Goal: Transaction & Acquisition: Purchase product/service

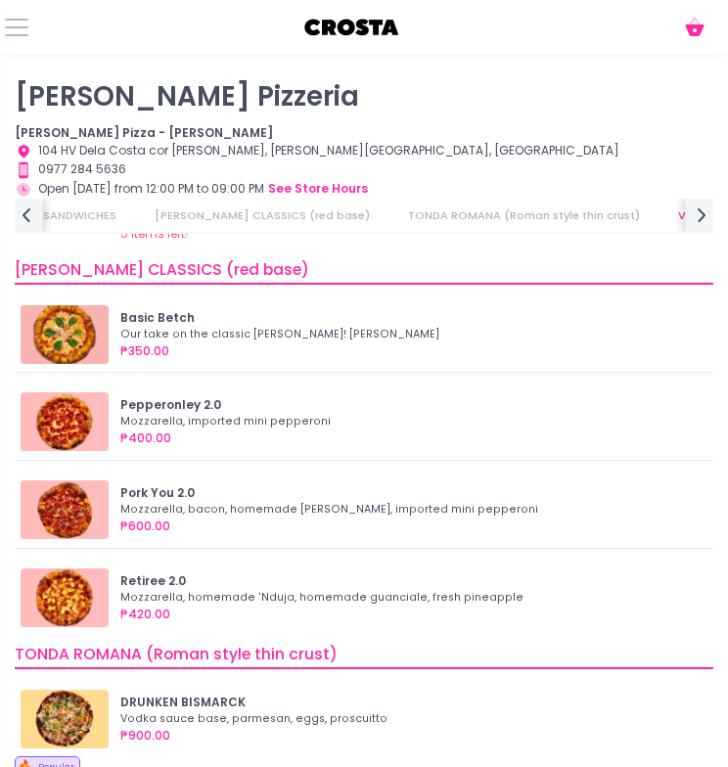
scroll to position [524, 0]
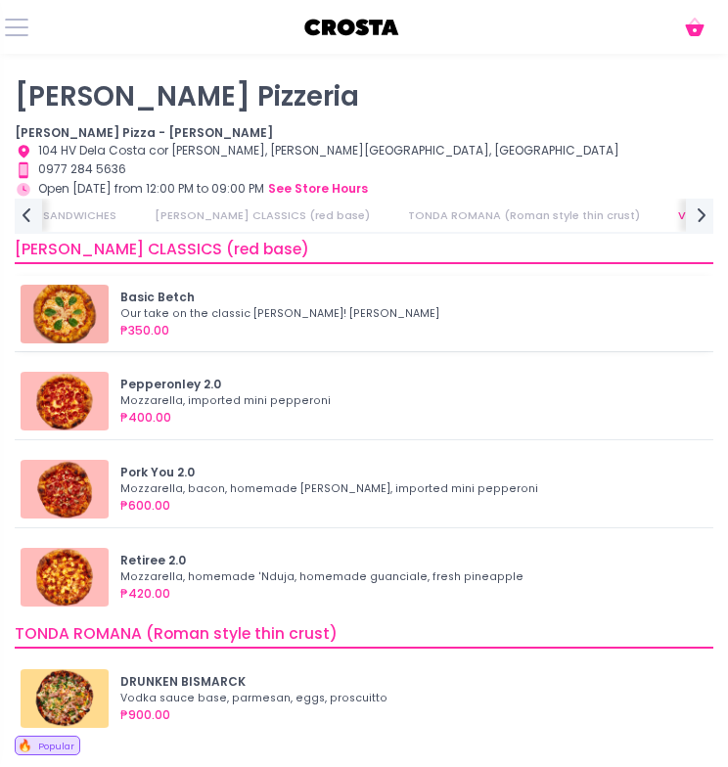
click at [312, 322] on div "₱350.00" at bounding box center [410, 331] width 581 height 18
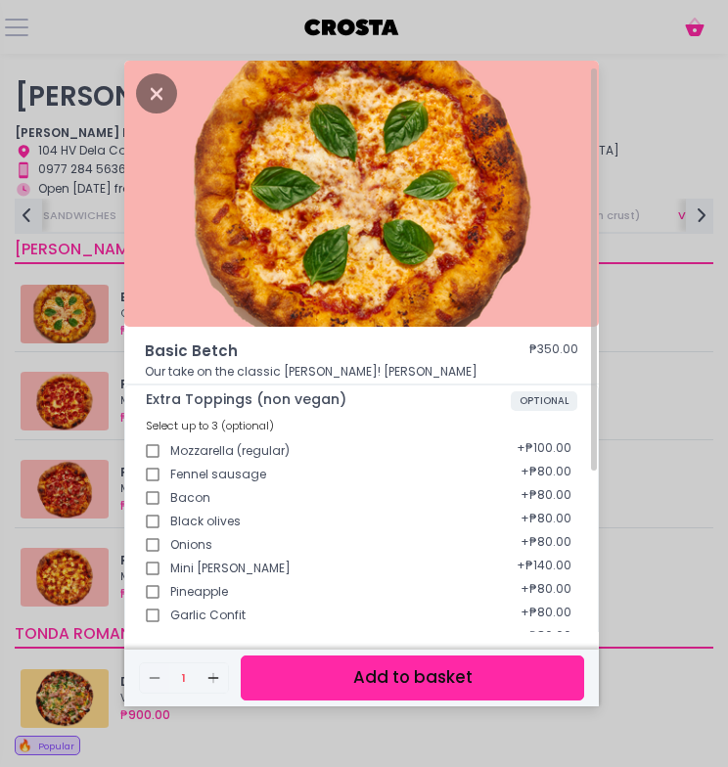
scroll to position [240, 0]
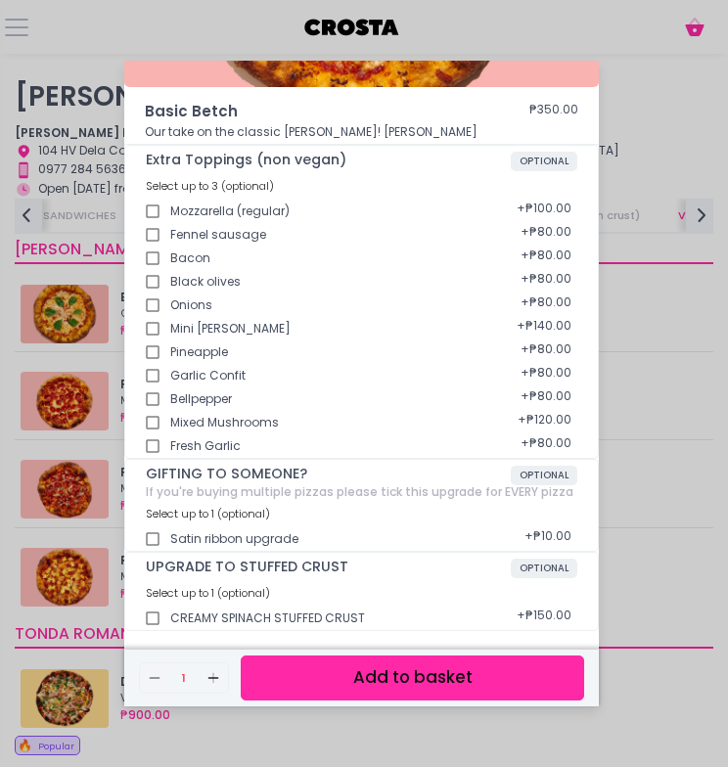
click at [383, 681] on button "Add to basket" at bounding box center [412, 677] width 343 height 44
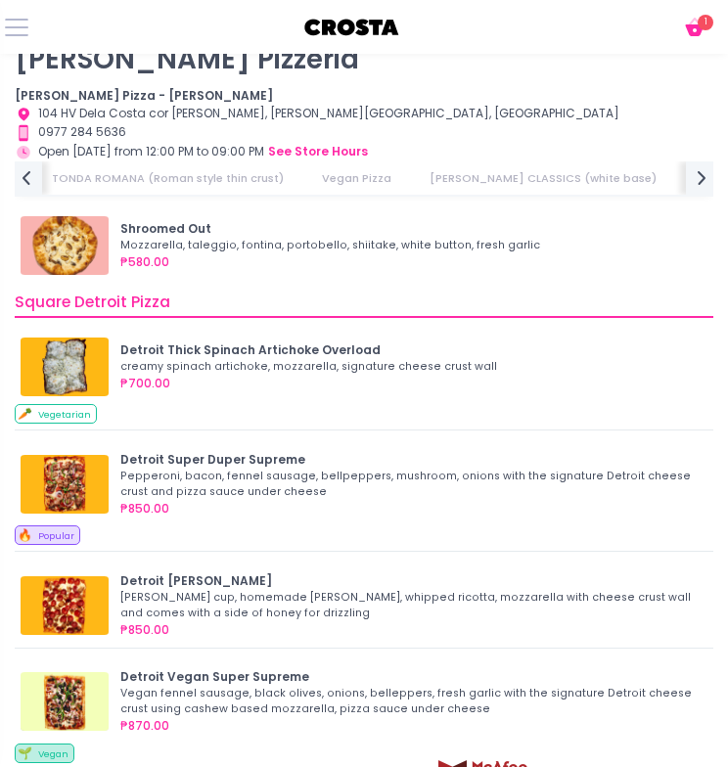
scroll to position [0, 729]
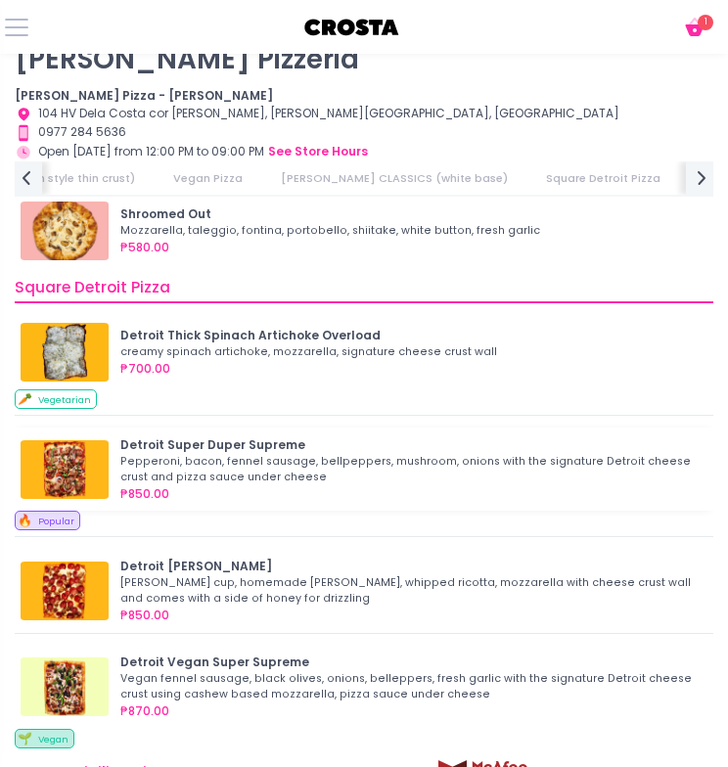
click at [203, 471] on div "Pepperoni, bacon, fennel sausage, bellpeppers, mushroom, onions with the signat…" at bounding box center [407, 469] width 575 height 31
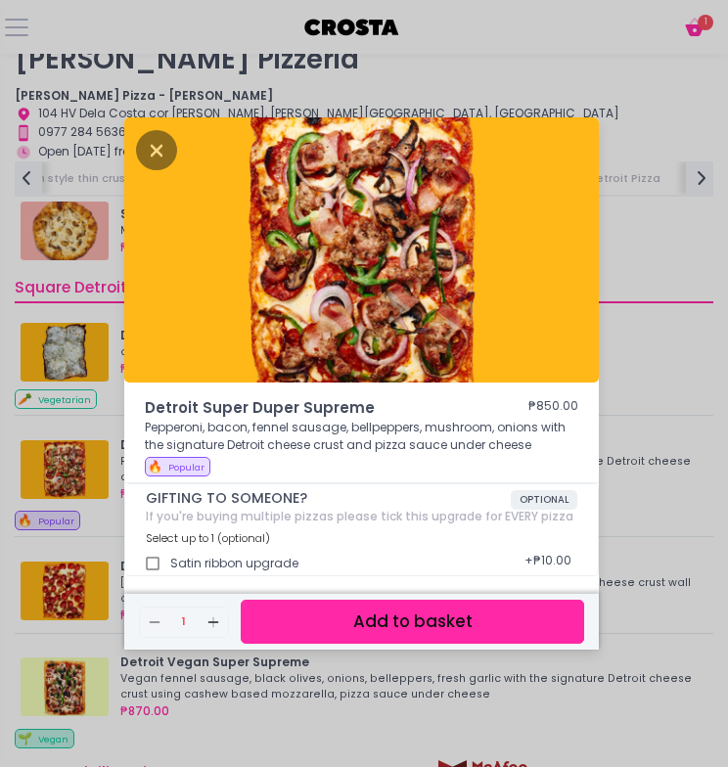
click at [377, 615] on button "Add to basket" at bounding box center [412, 622] width 343 height 44
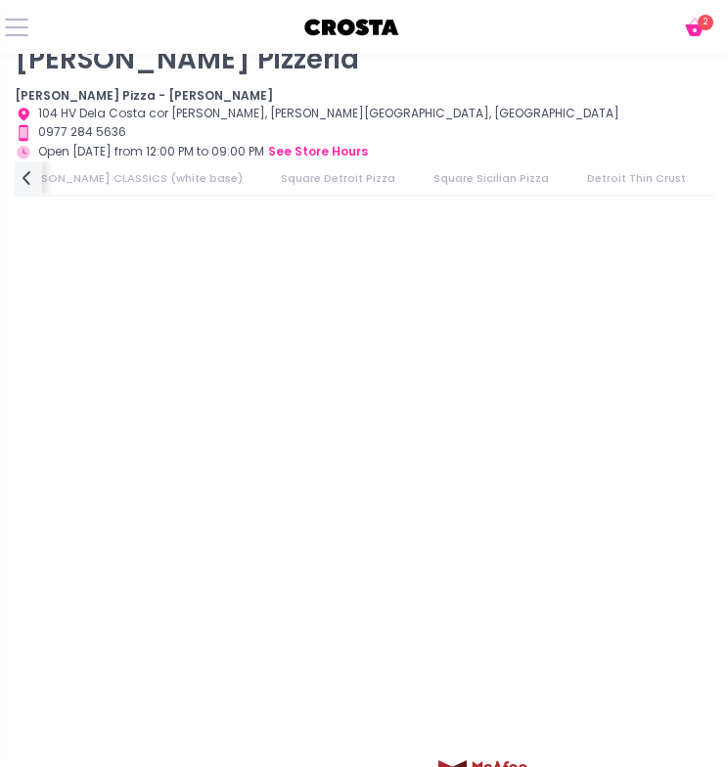
scroll to position [0, 0]
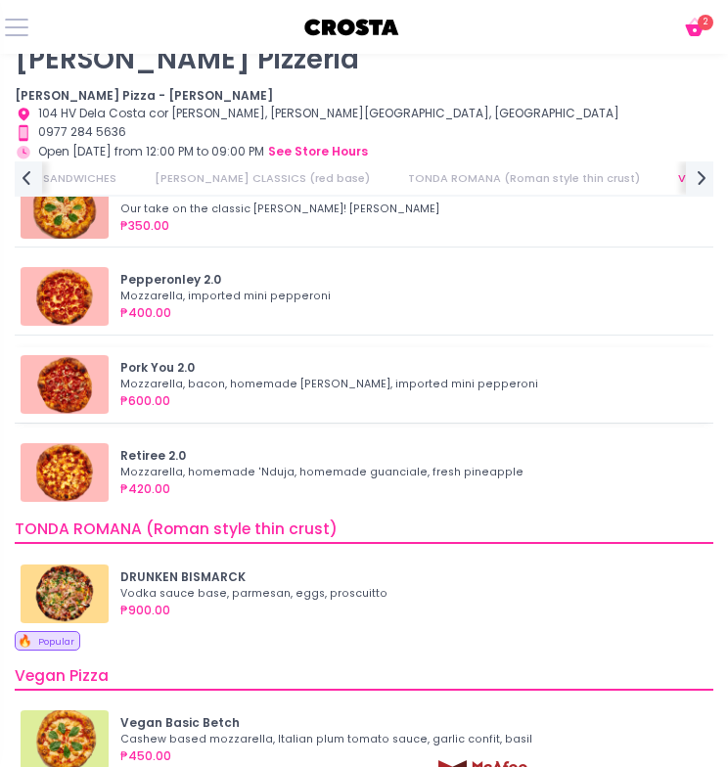
click at [191, 377] on div "Mozzarella, bacon, homemade [PERSON_NAME], imported mini pepperoni" at bounding box center [407, 385] width 575 height 16
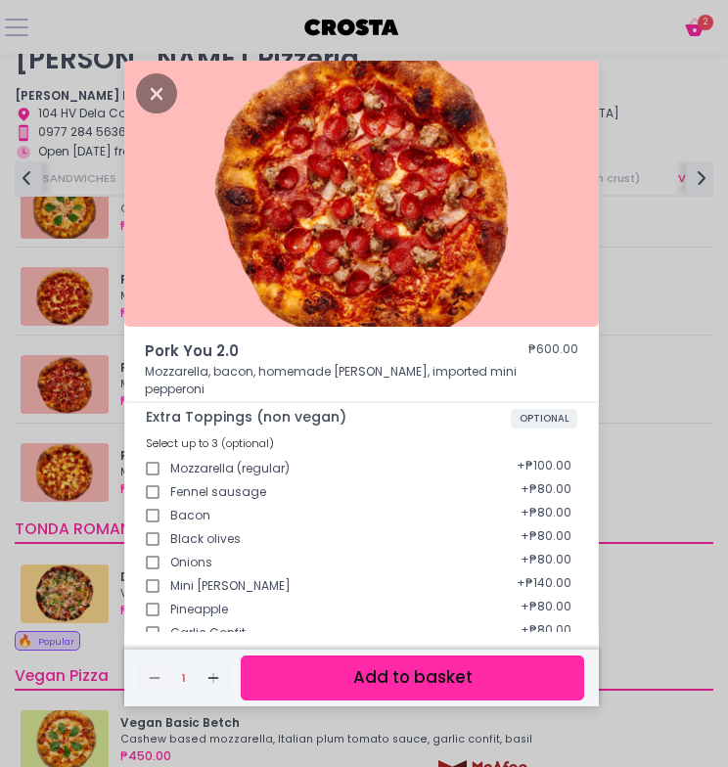
click at [391, 679] on button "Add to basket" at bounding box center [412, 677] width 343 height 44
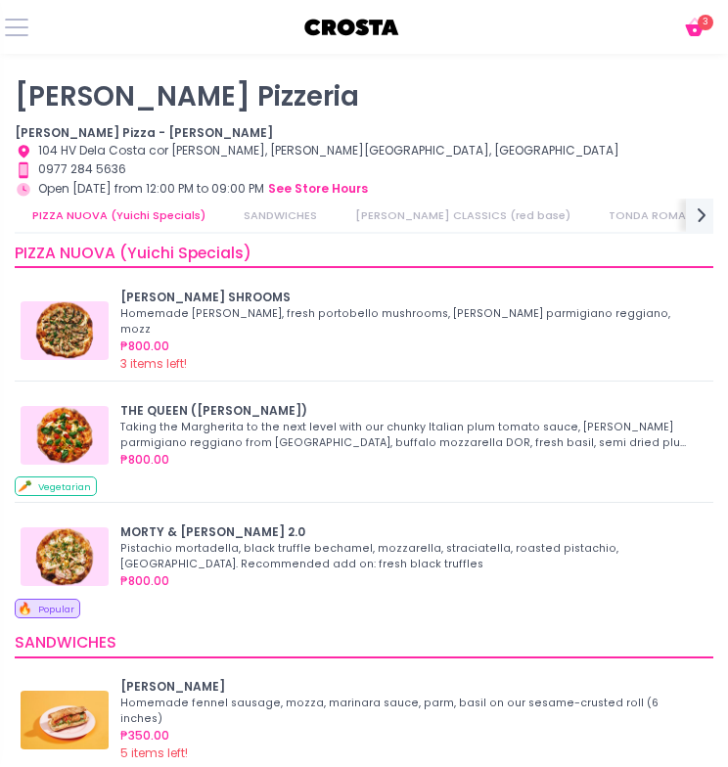
click at [382, 222] on link "[PERSON_NAME] CLASSICS (red base)" at bounding box center [462, 216] width 250 height 34
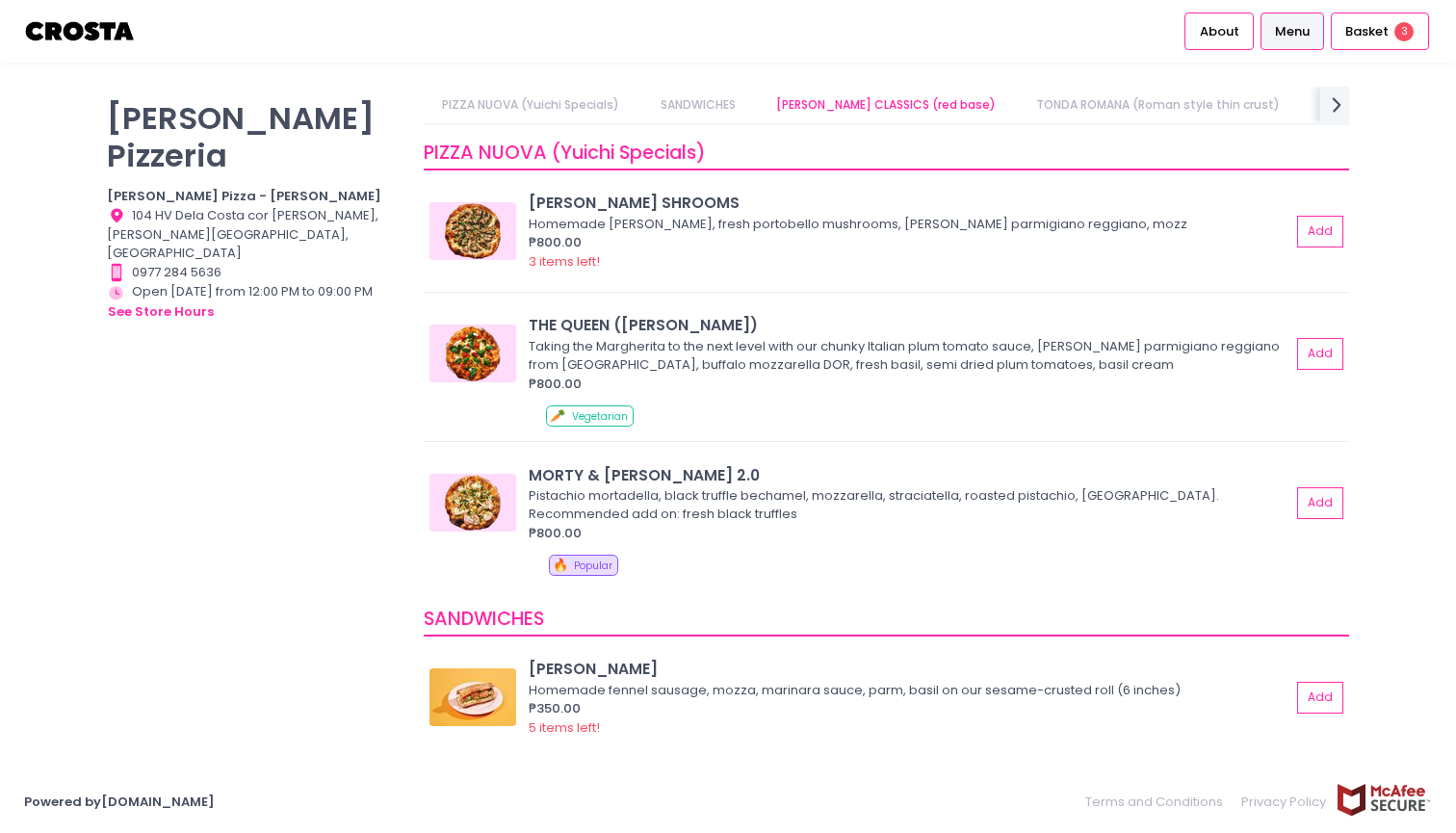
click at [216, 187] on b "[PERSON_NAME] Pizza - [PERSON_NAME]" at bounding box center [244, 196] width 275 height 19
click at [546, 86] on div "[PERSON_NAME] Pizzeria [PERSON_NAME] Pizza - [PERSON_NAME] Location Created wit…" at bounding box center [728, 416] width 1456 height 708
click at [544, 105] on link "PIZZA NUOVA (Yuichi Specials)" at bounding box center [531, 104] width 215 height 36
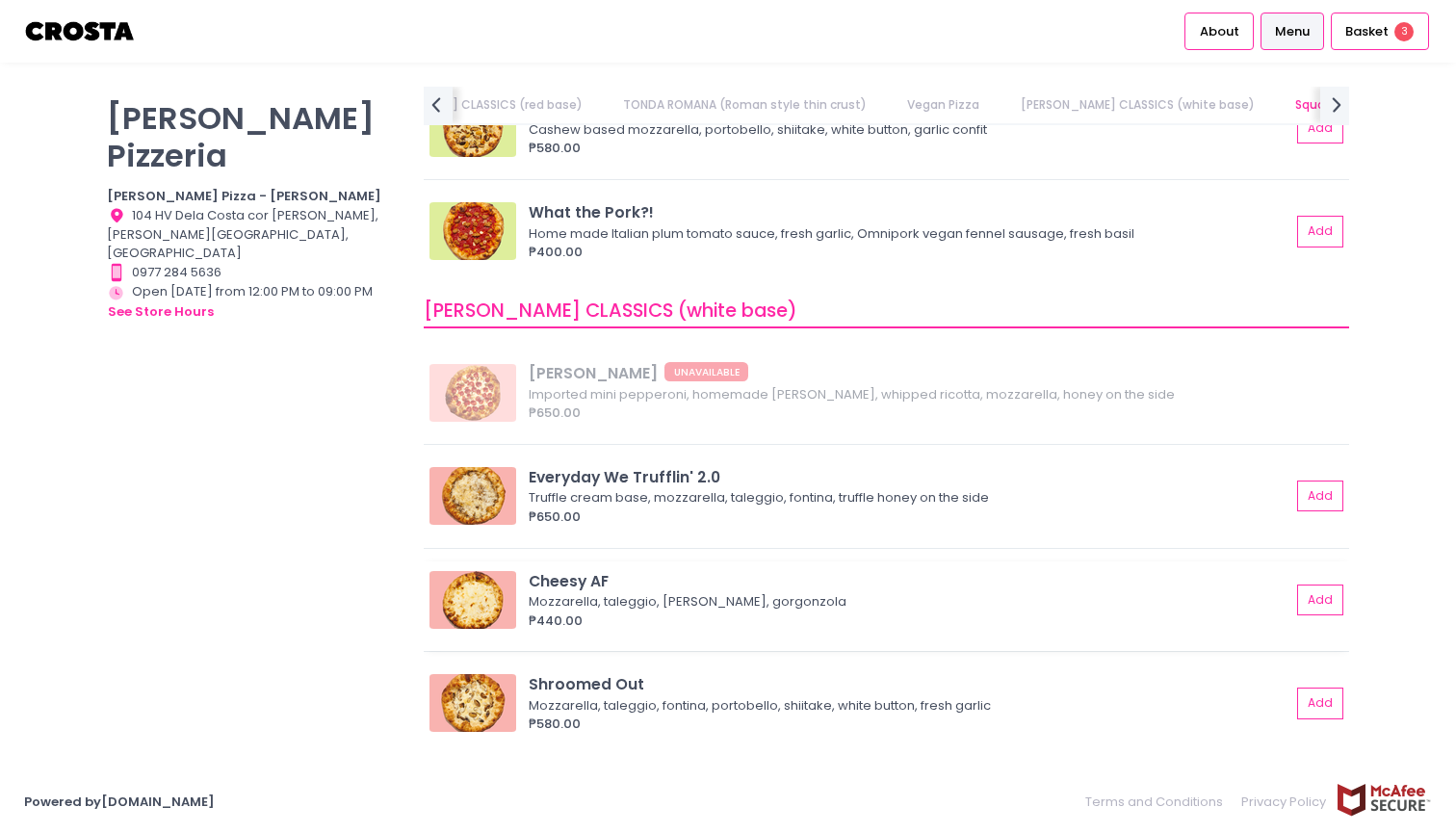
click at [593, 595] on div "Mozzarella, taleggio, [PERSON_NAME], gorgonzola" at bounding box center [907, 603] width 756 height 20
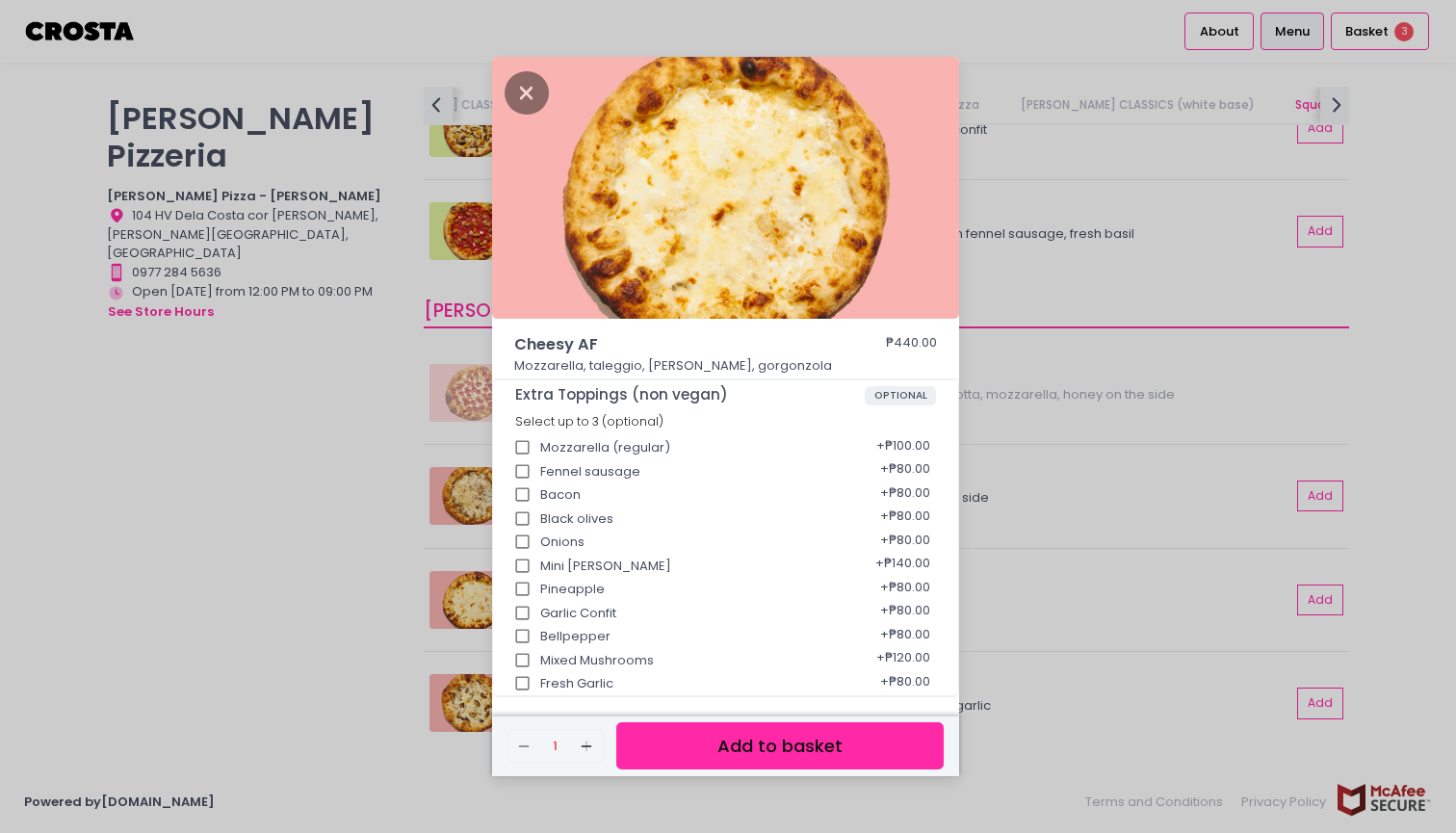
click at [716, 744] on button "Add to basket" at bounding box center [780, 746] width 328 height 47
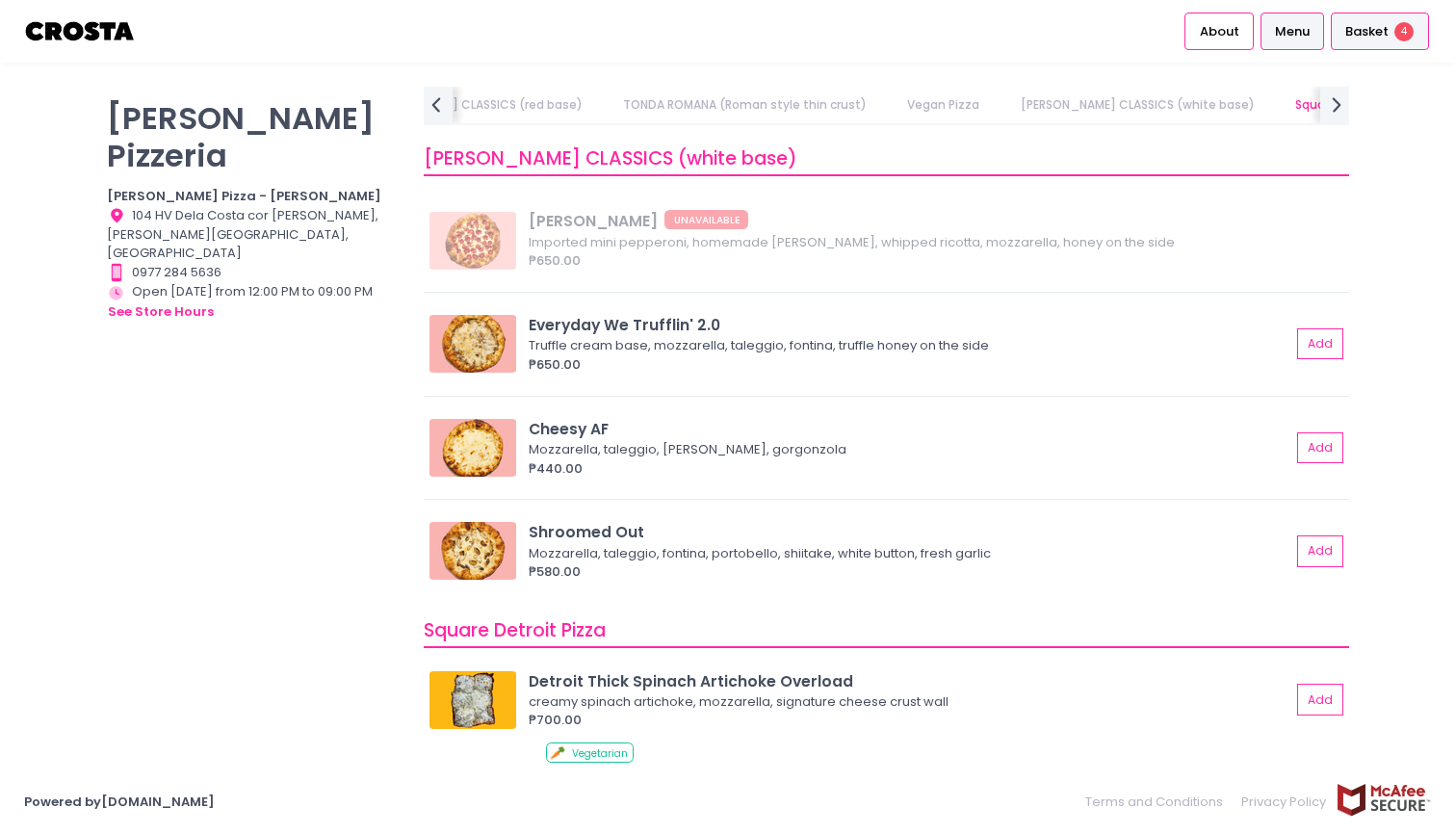
click at [716, 32] on span "Basket" at bounding box center [1366, 32] width 43 height 20
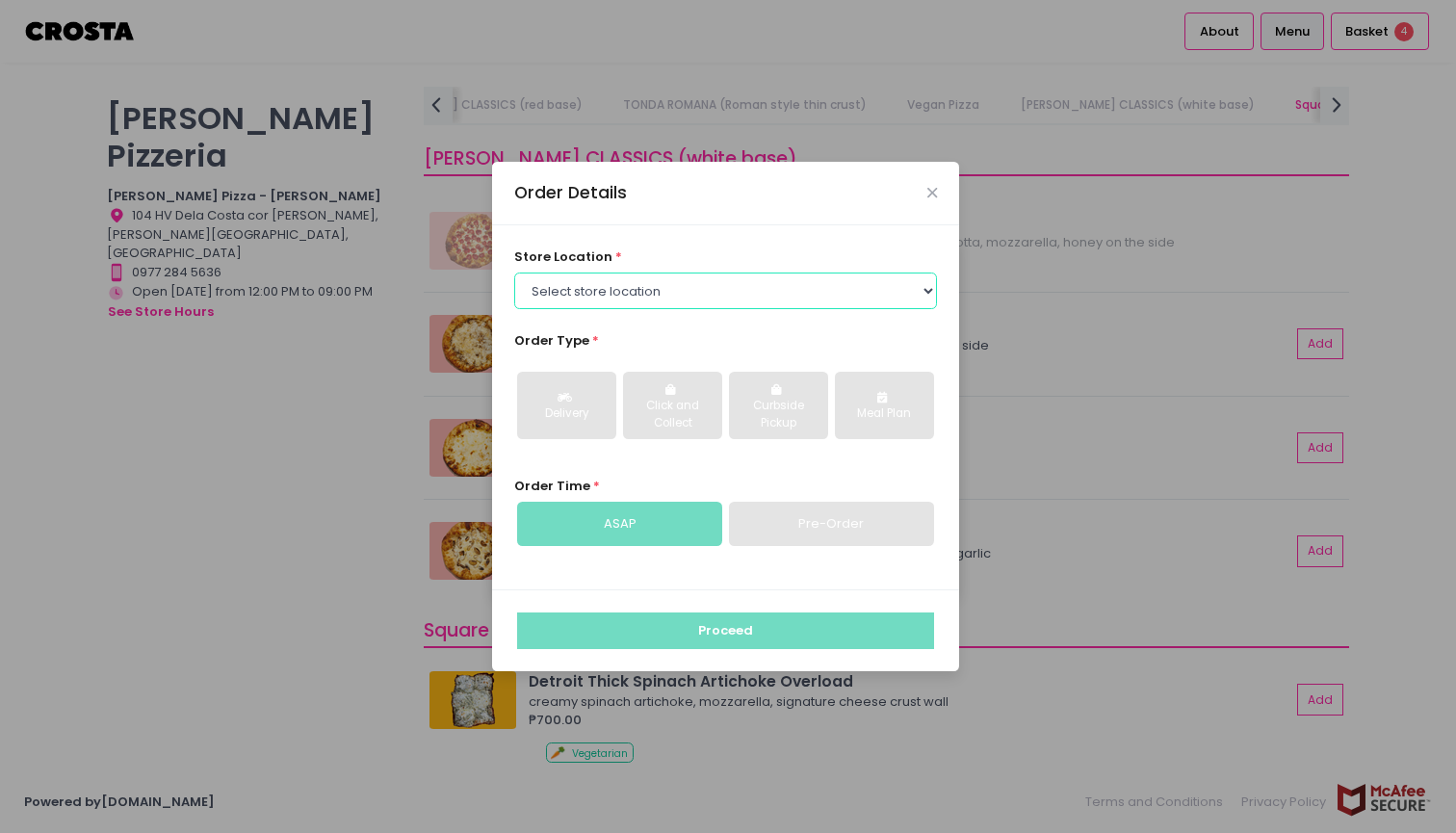
select select "65090bae48156caed44a5eb4"
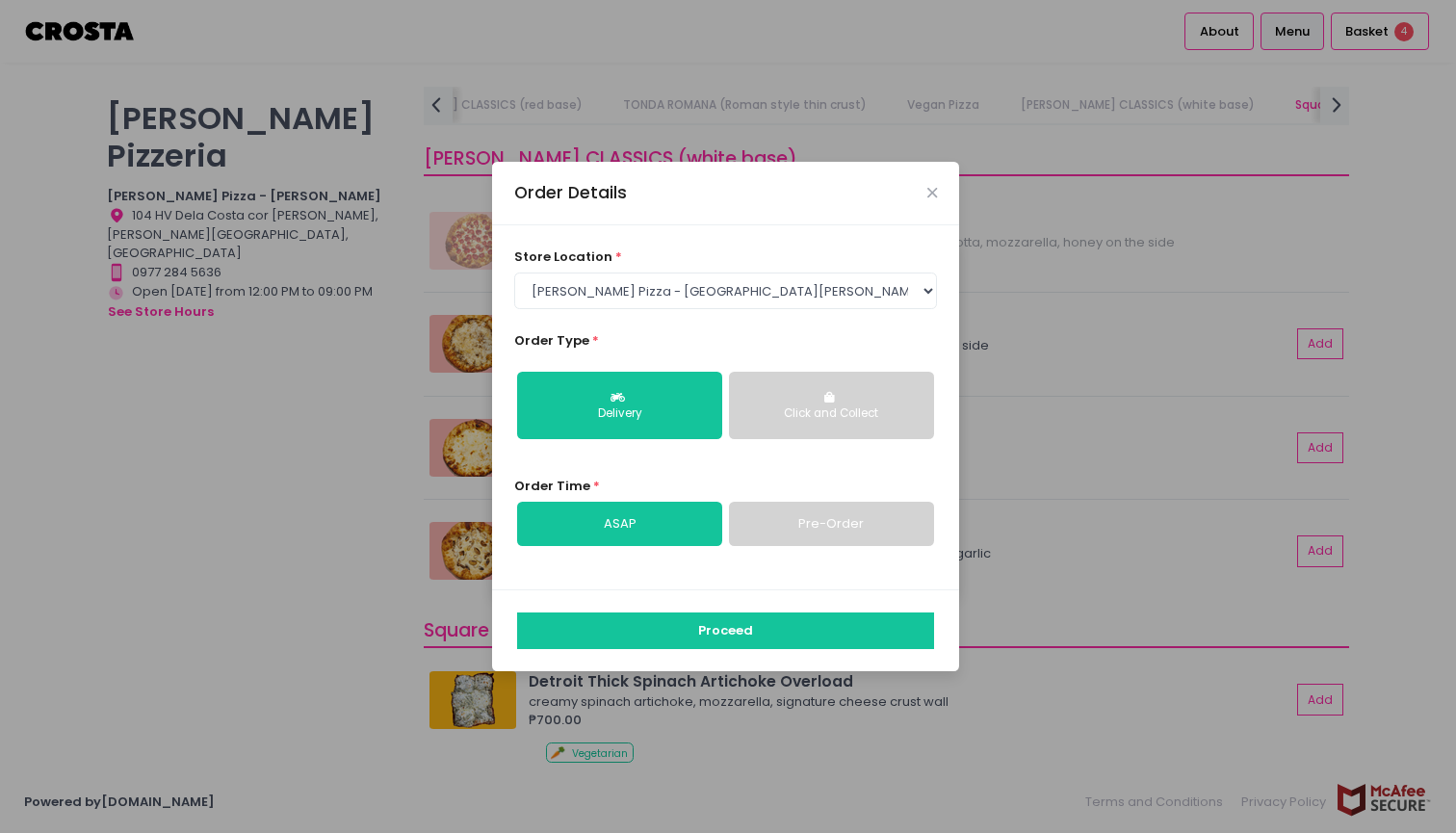
click at [716, 460] on div "Order Details store location * Select store location [PERSON_NAME] Pizza - [PER…" at bounding box center [728, 416] width 1456 height 833
click at [716, 524] on link "Pre-Order" at bounding box center [831, 524] width 205 height 44
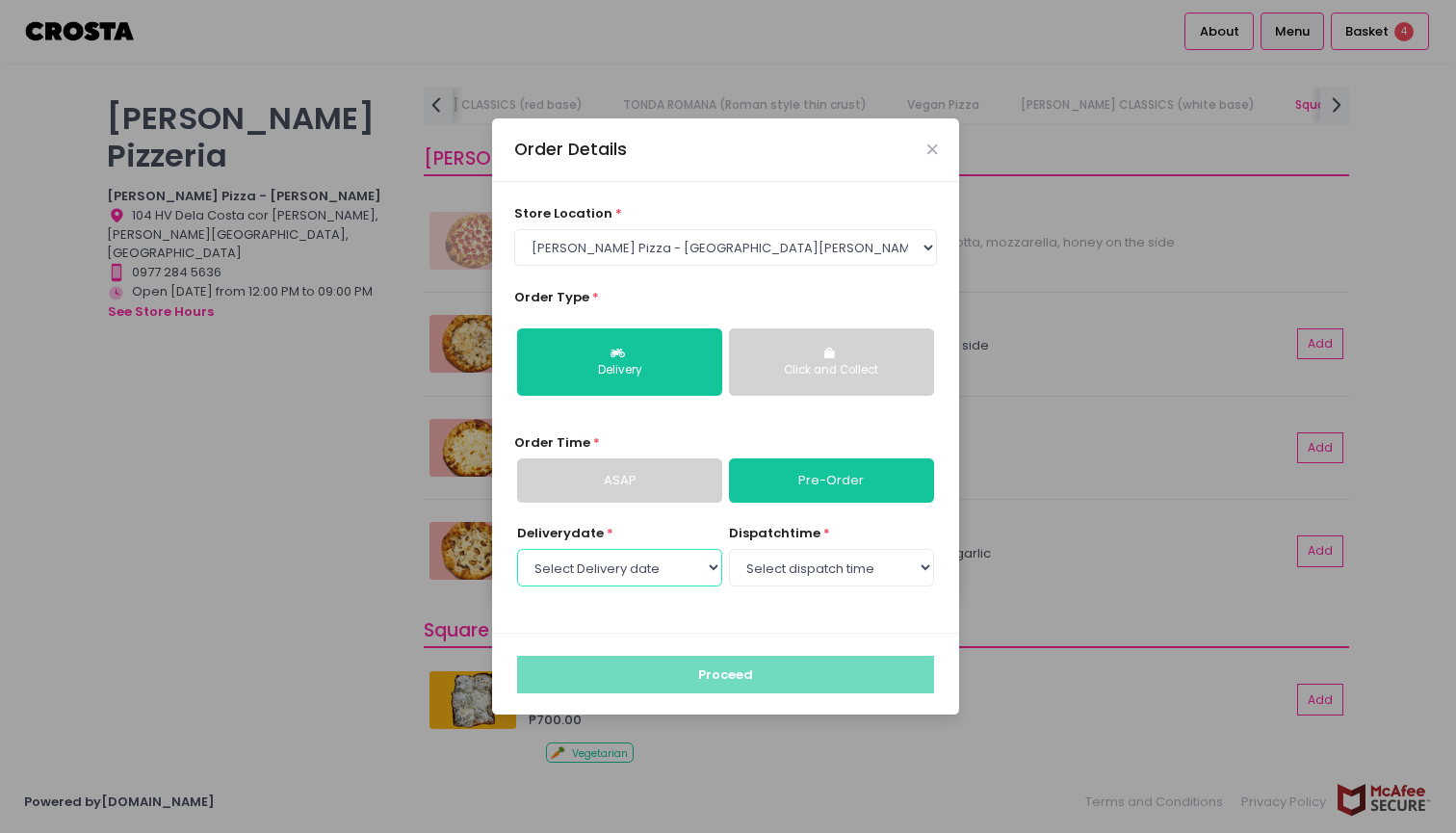
select select "[DATE]"
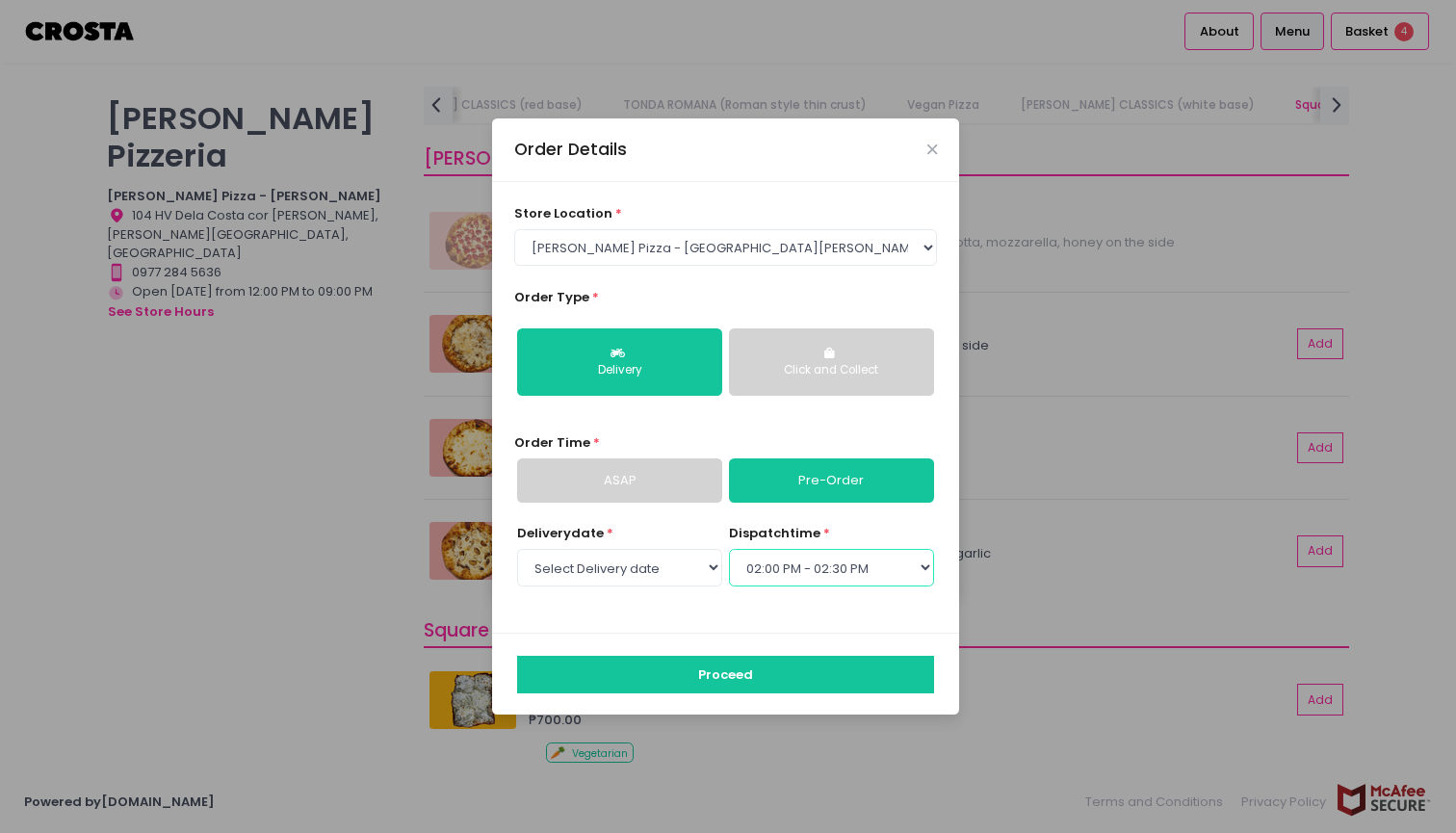
select select "14:30"
click at [716, 602] on div "Delivery date * Select Delivery date [DATE] [DATE] [DATE] [DATE] [DATE] [DATE] …" at bounding box center [726, 567] width 423 height 87
click at [716, 154] on icon "Close" at bounding box center [932, 150] width 10 height 15
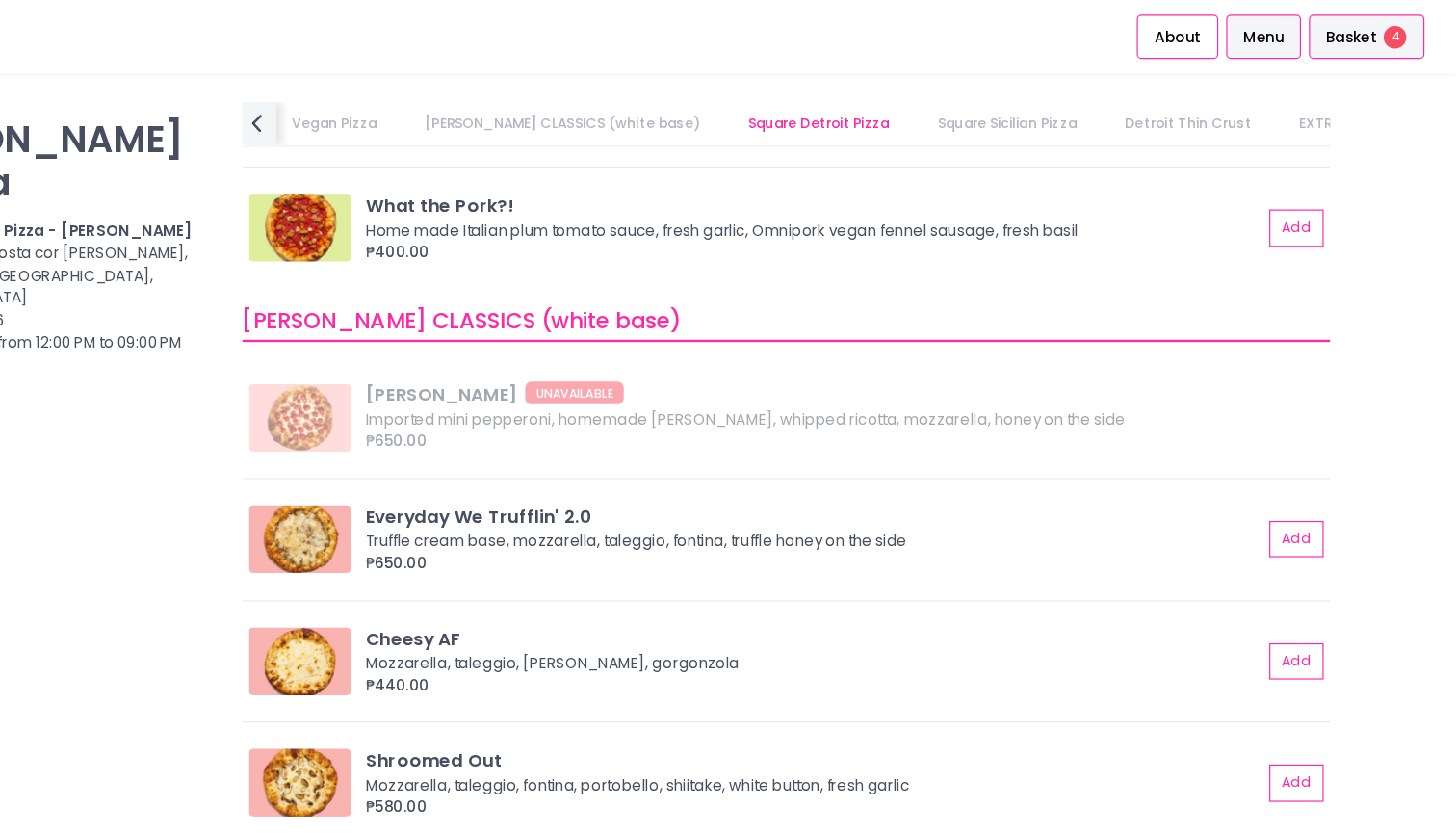
click at [716, 29] on span "Basket" at bounding box center [1366, 32] width 43 height 20
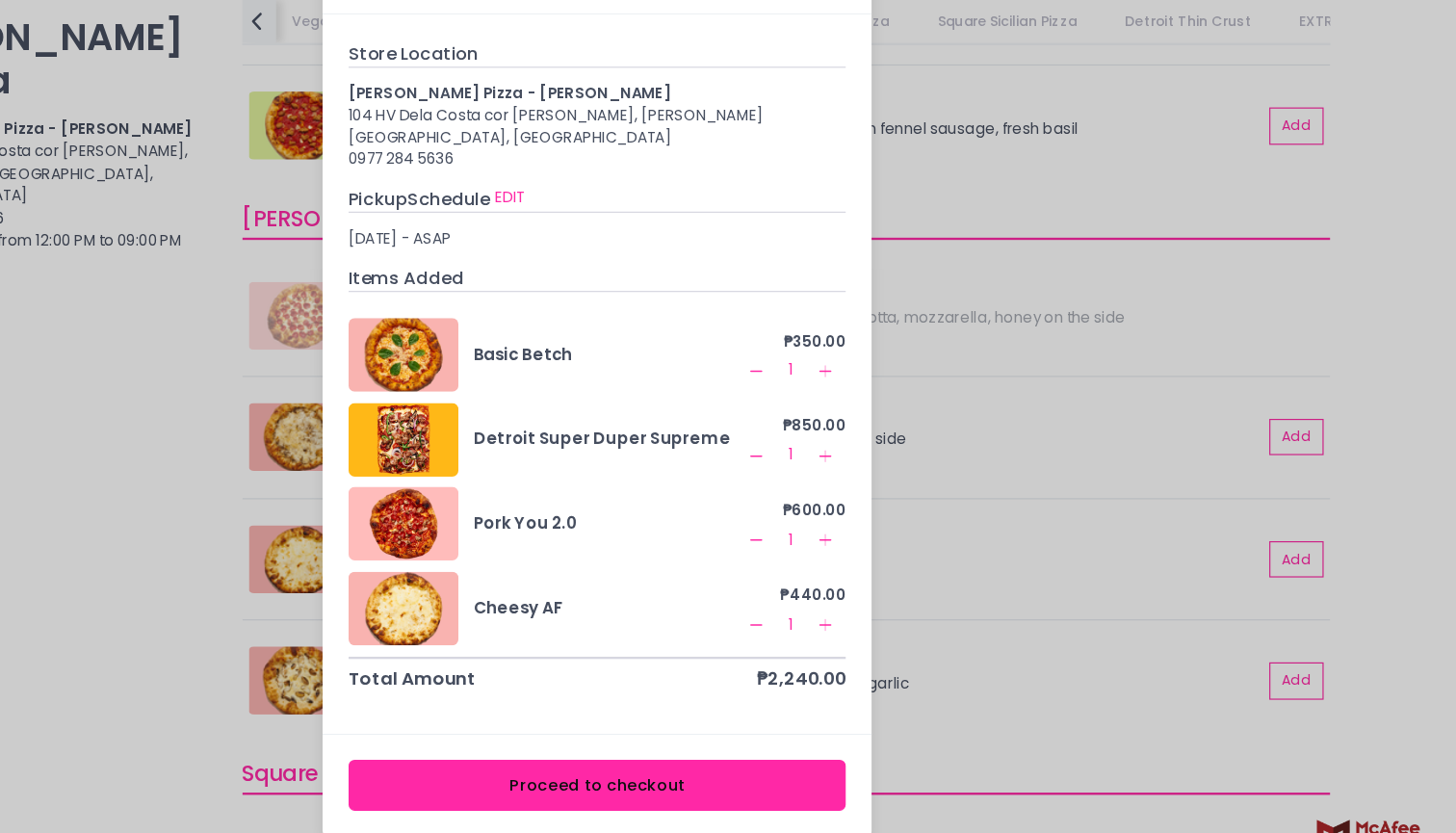
click at [705, 121] on div "Store Location" at bounding box center [726, 132] width 423 height 23
click at [492, 34] on div "Your Basket" at bounding box center [726, 66] width 467 height 64
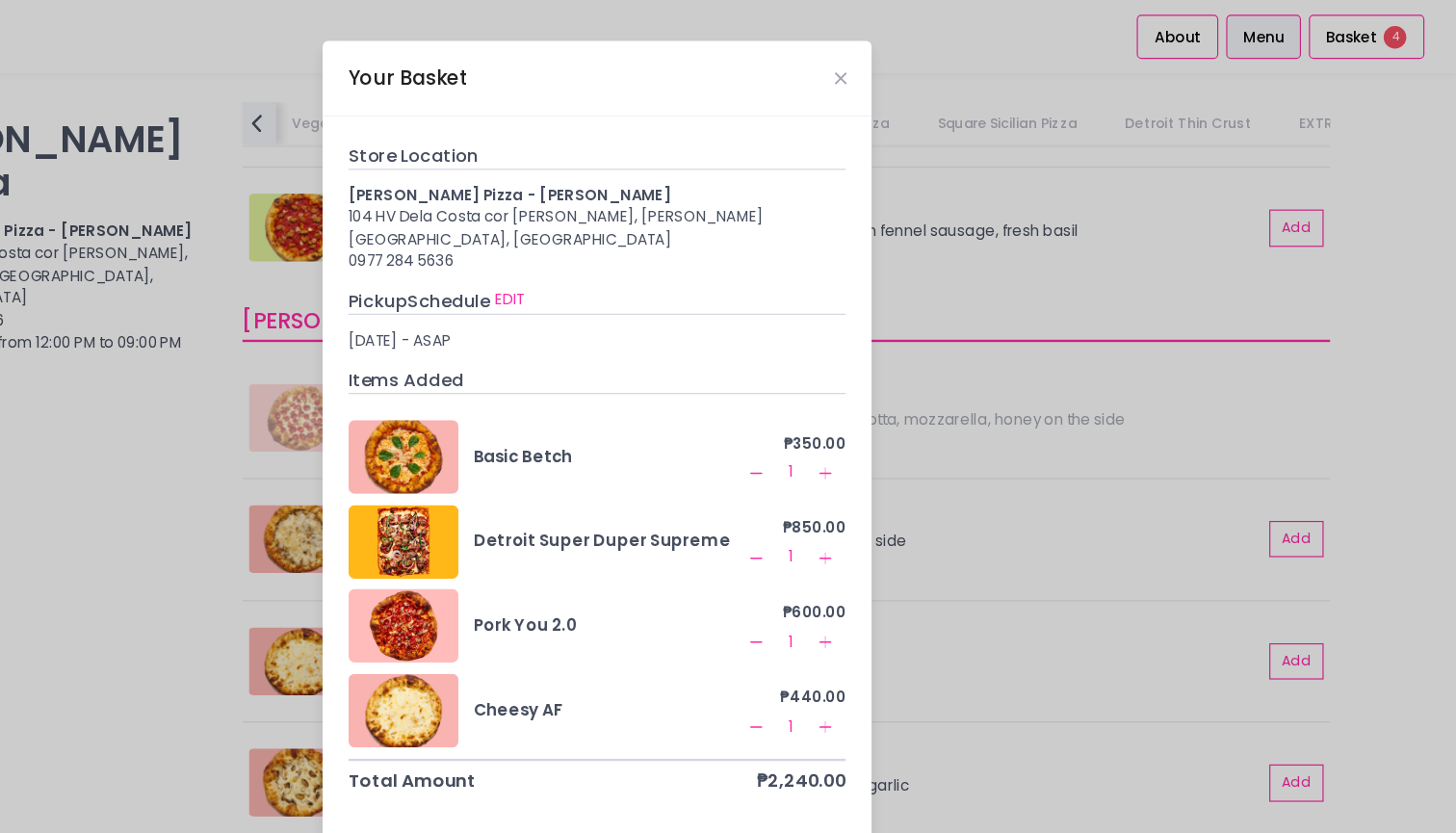
scroll to position [-3, 0]
click at [716, 74] on icon "Close" at bounding box center [932, 67] width 10 height 15
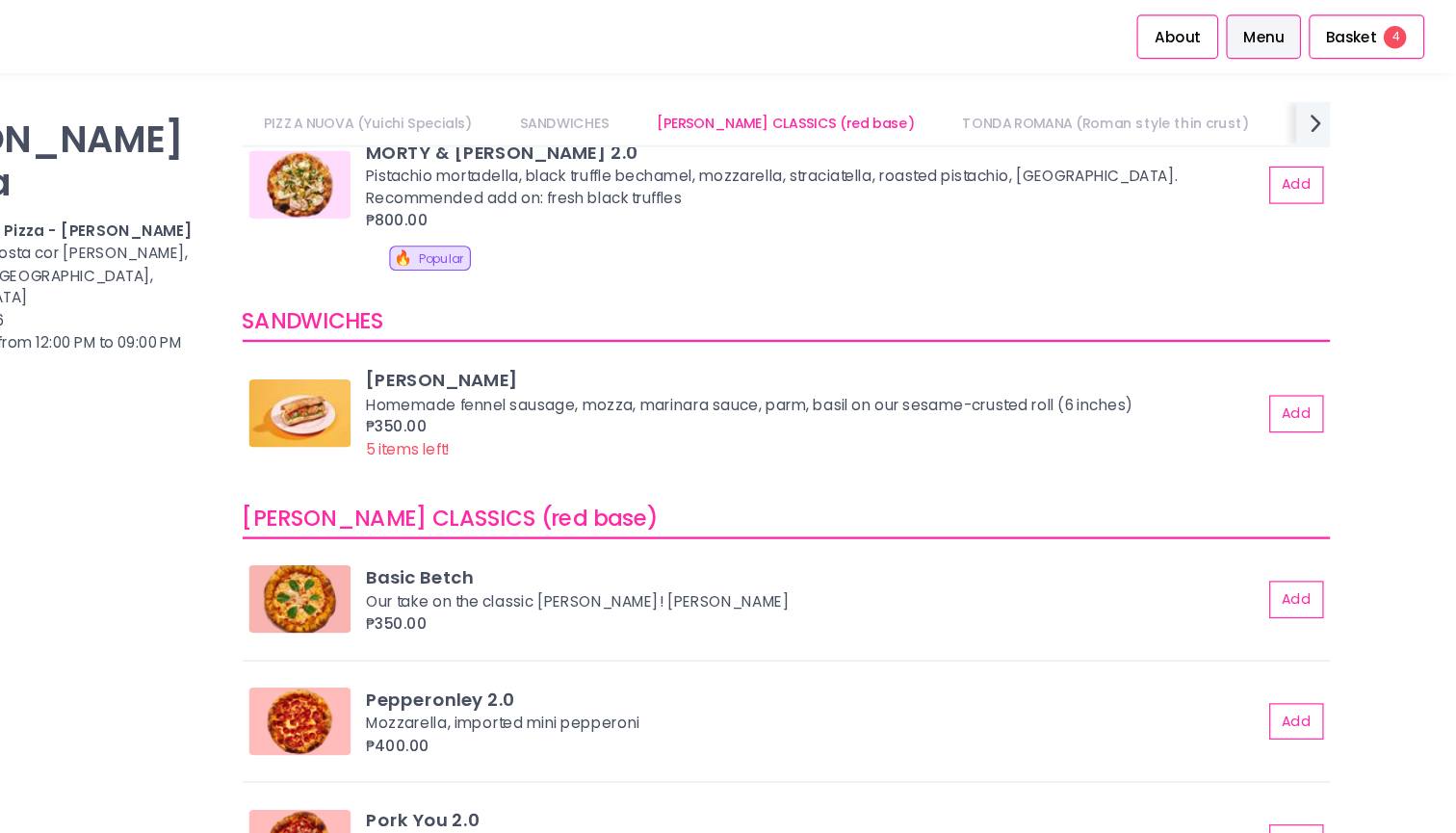
scroll to position [342, 0]
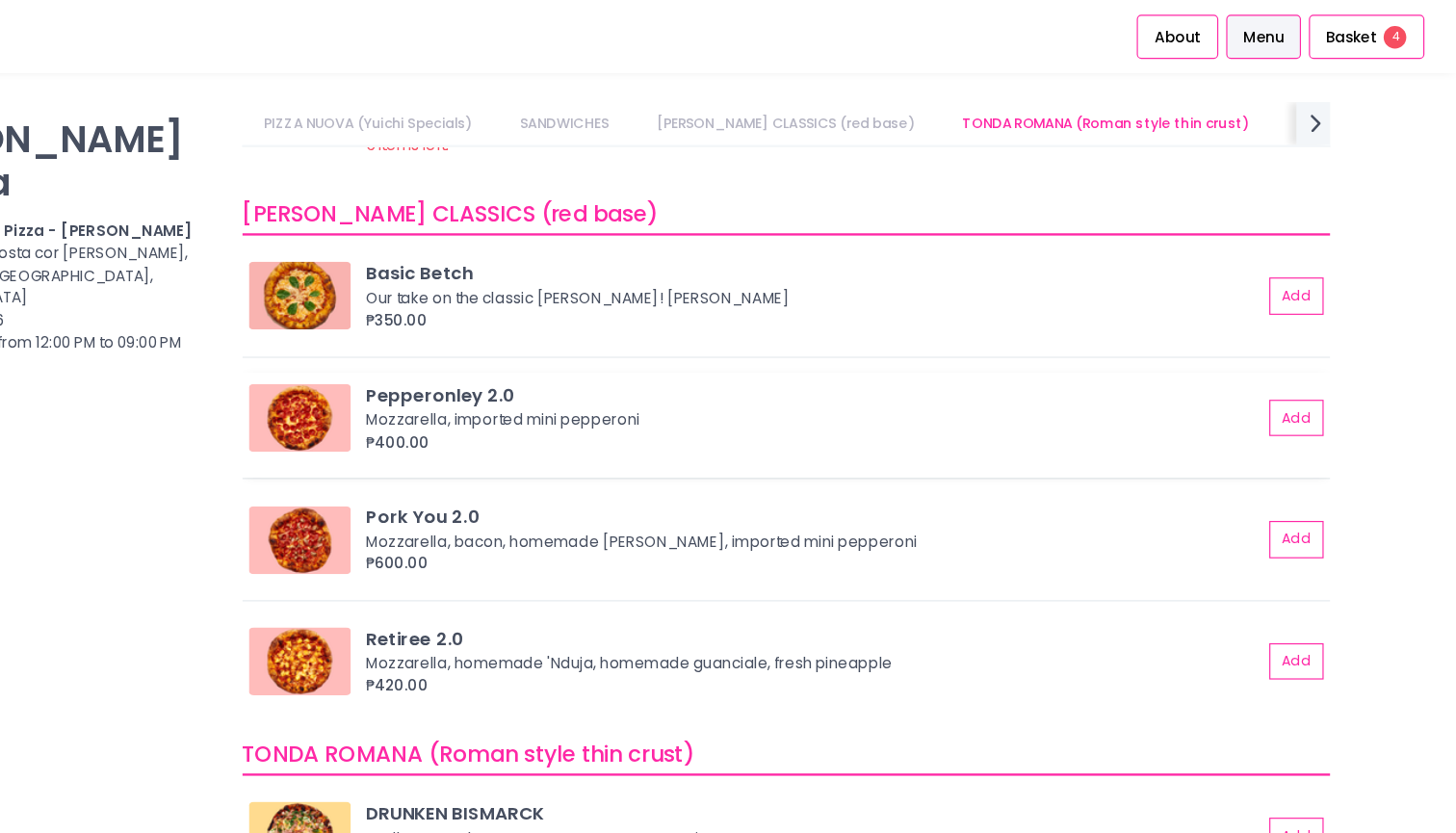
click at [529, 367] on div "₱400.00" at bounding box center [910, 377] width 762 height 20
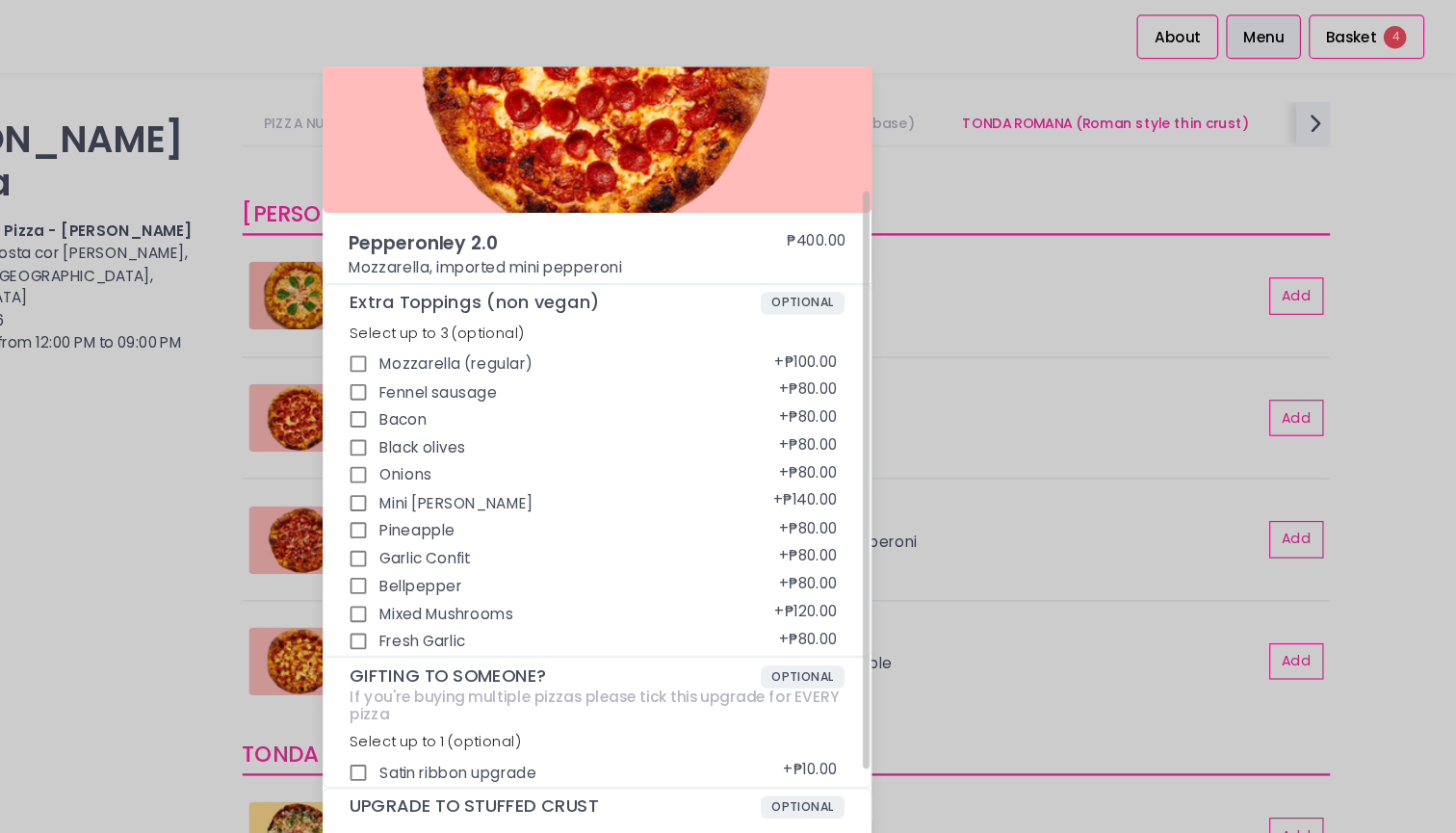
scroll to position [0, 0]
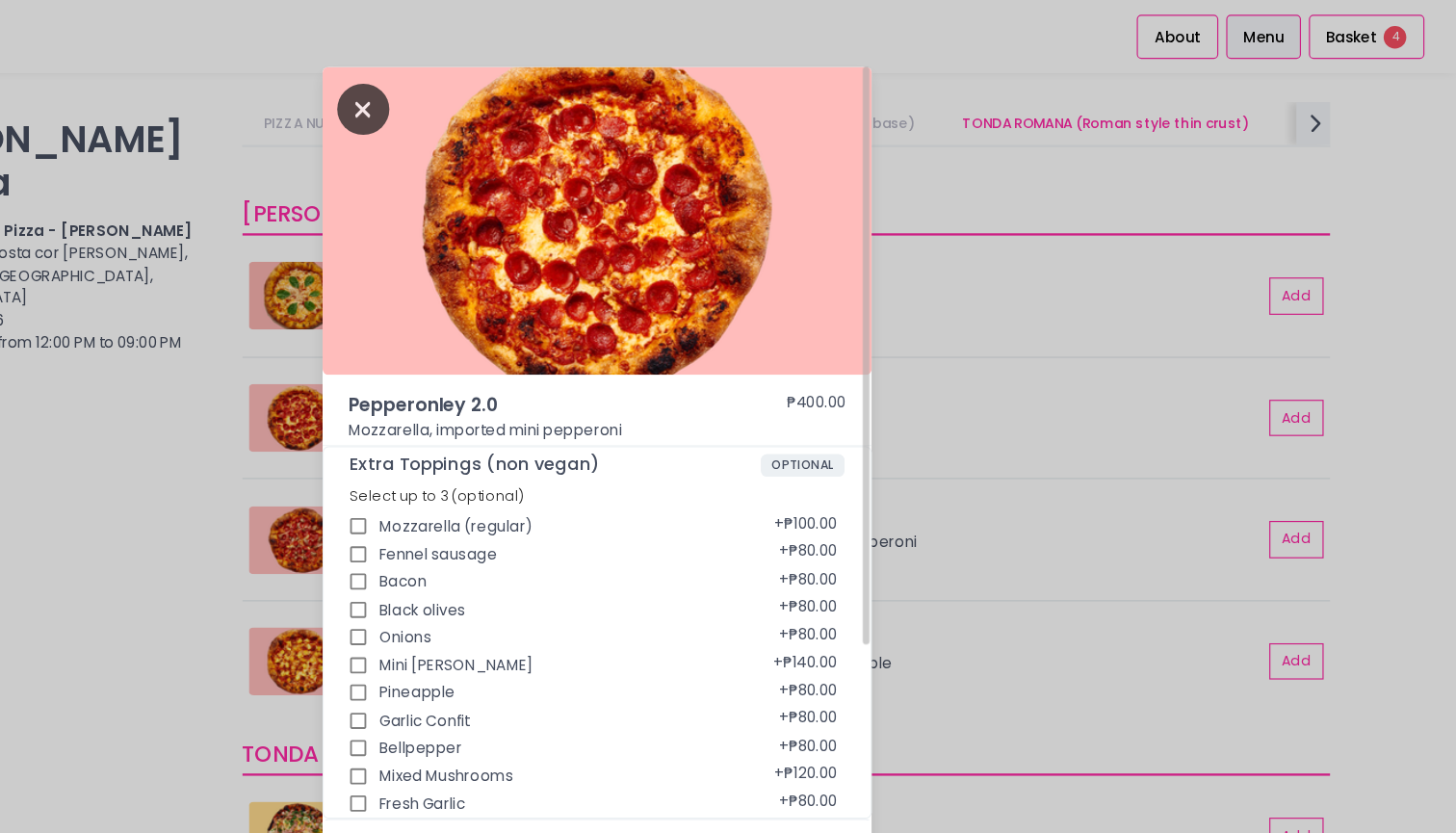
click at [505, 97] on icon "Close" at bounding box center [527, 93] width 44 height 43
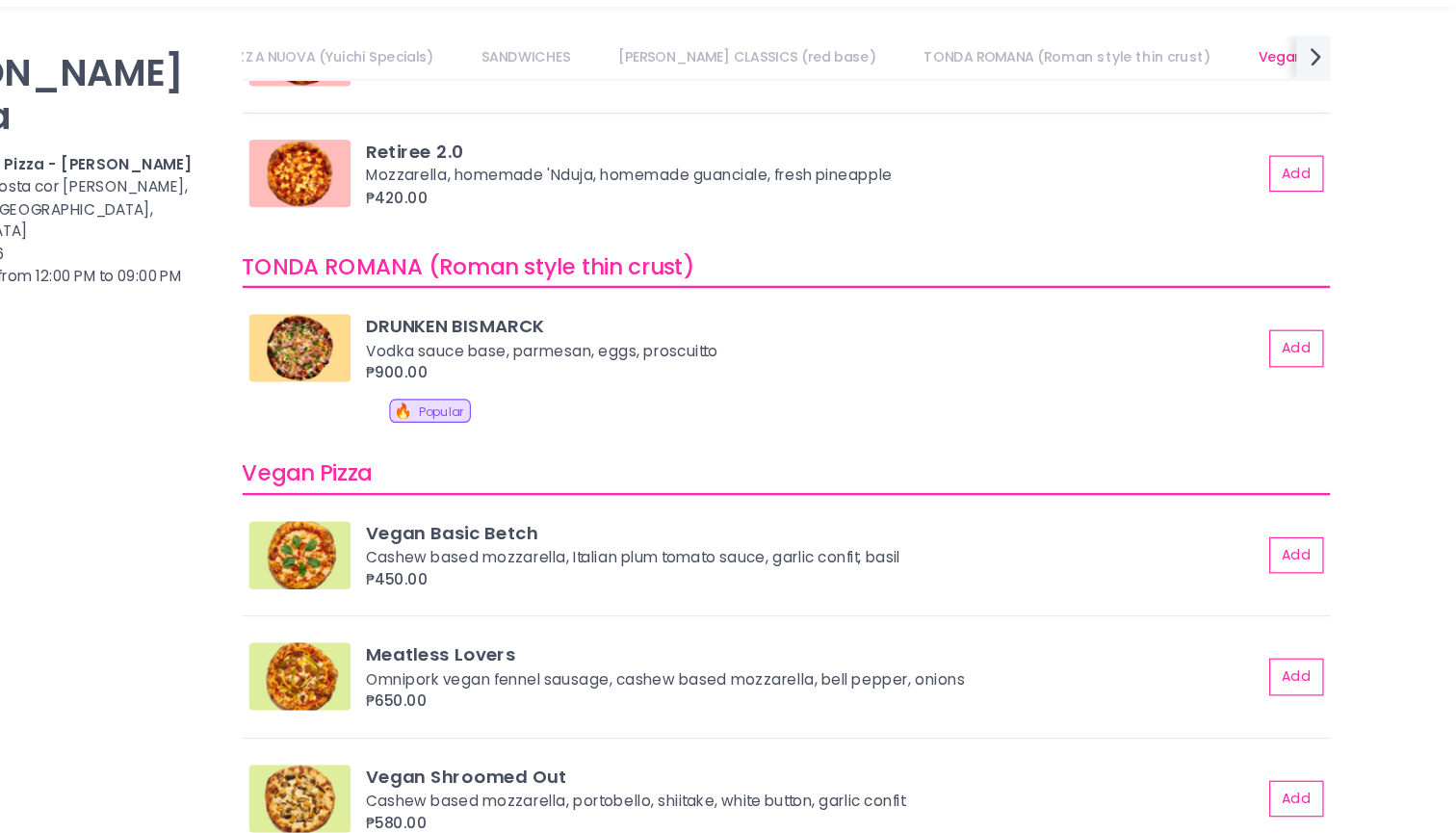
scroll to position [0, 257]
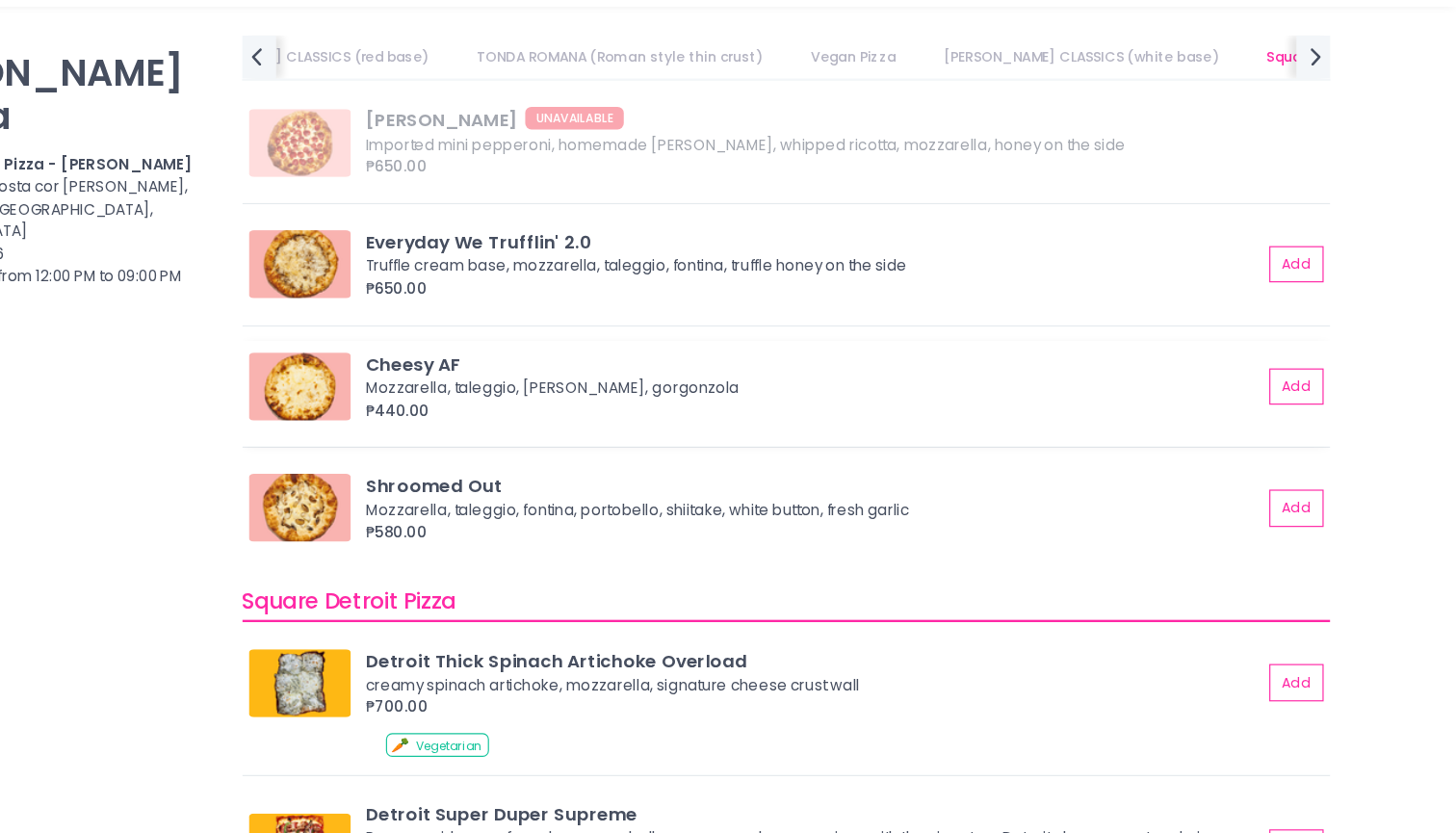
click at [429, 356] on img at bounding box center [473, 385] width 87 height 58
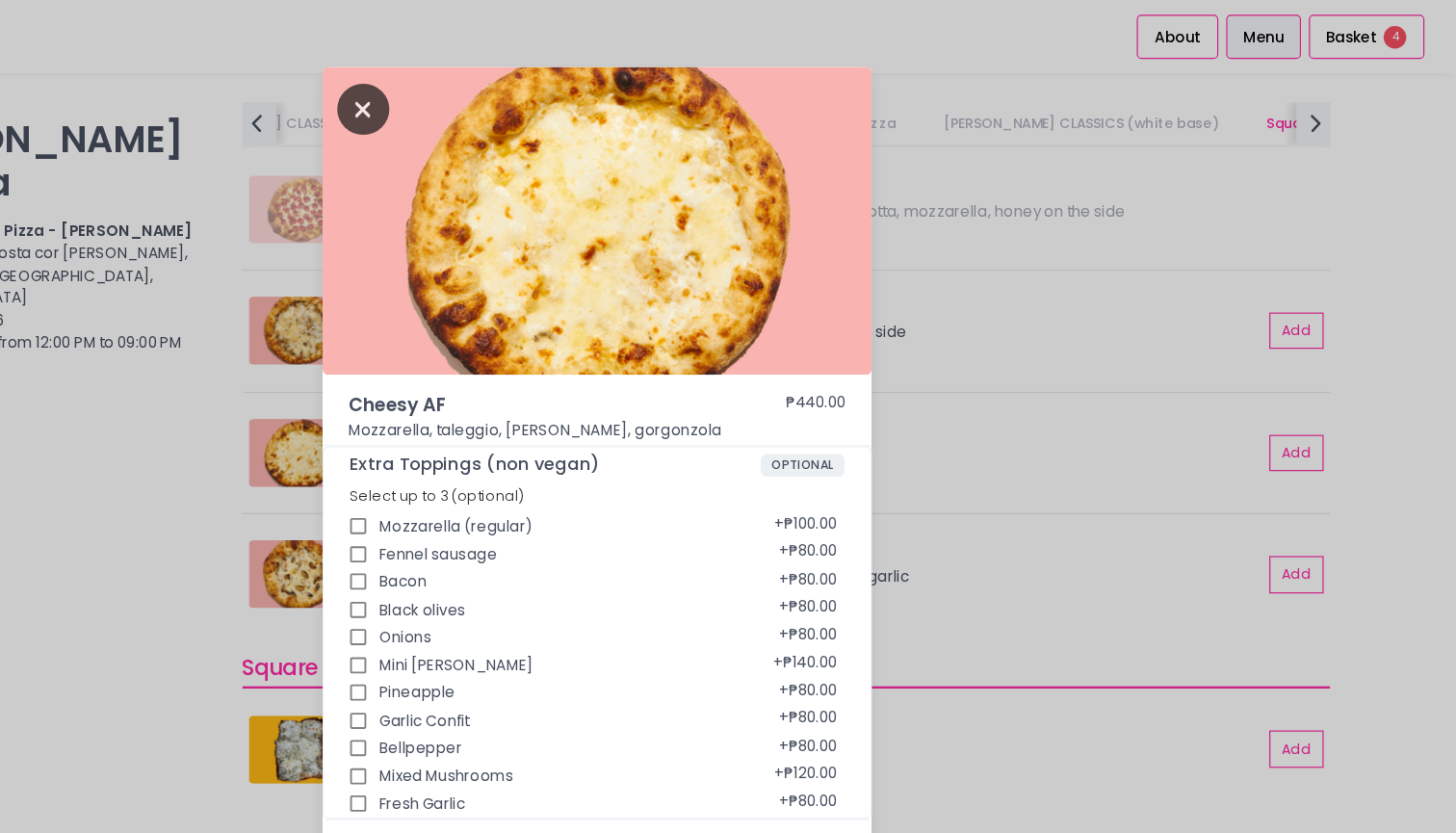
click at [505, 94] on icon "Close" at bounding box center [527, 93] width 44 height 43
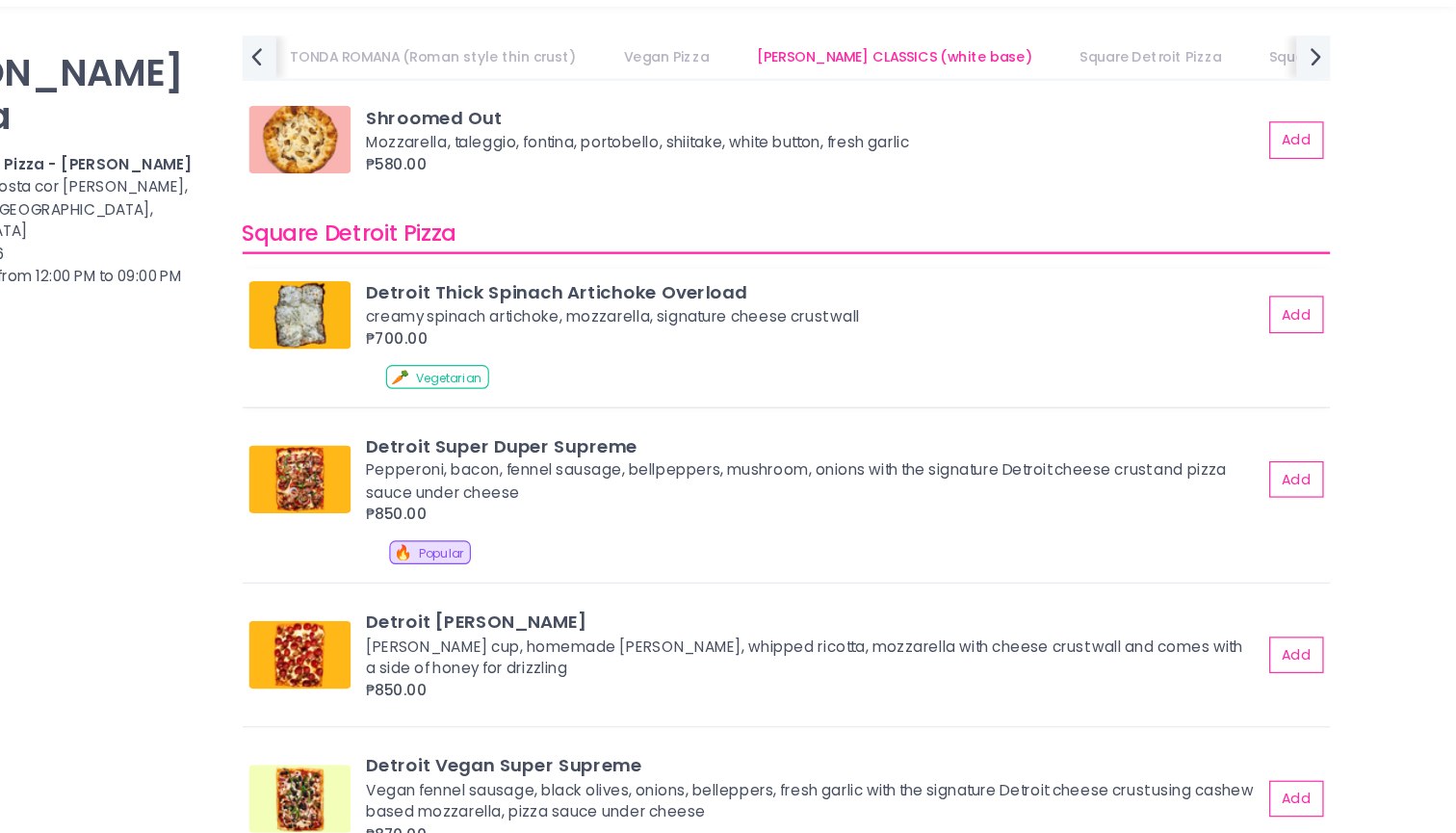
click at [429, 295] on img at bounding box center [473, 324] width 87 height 58
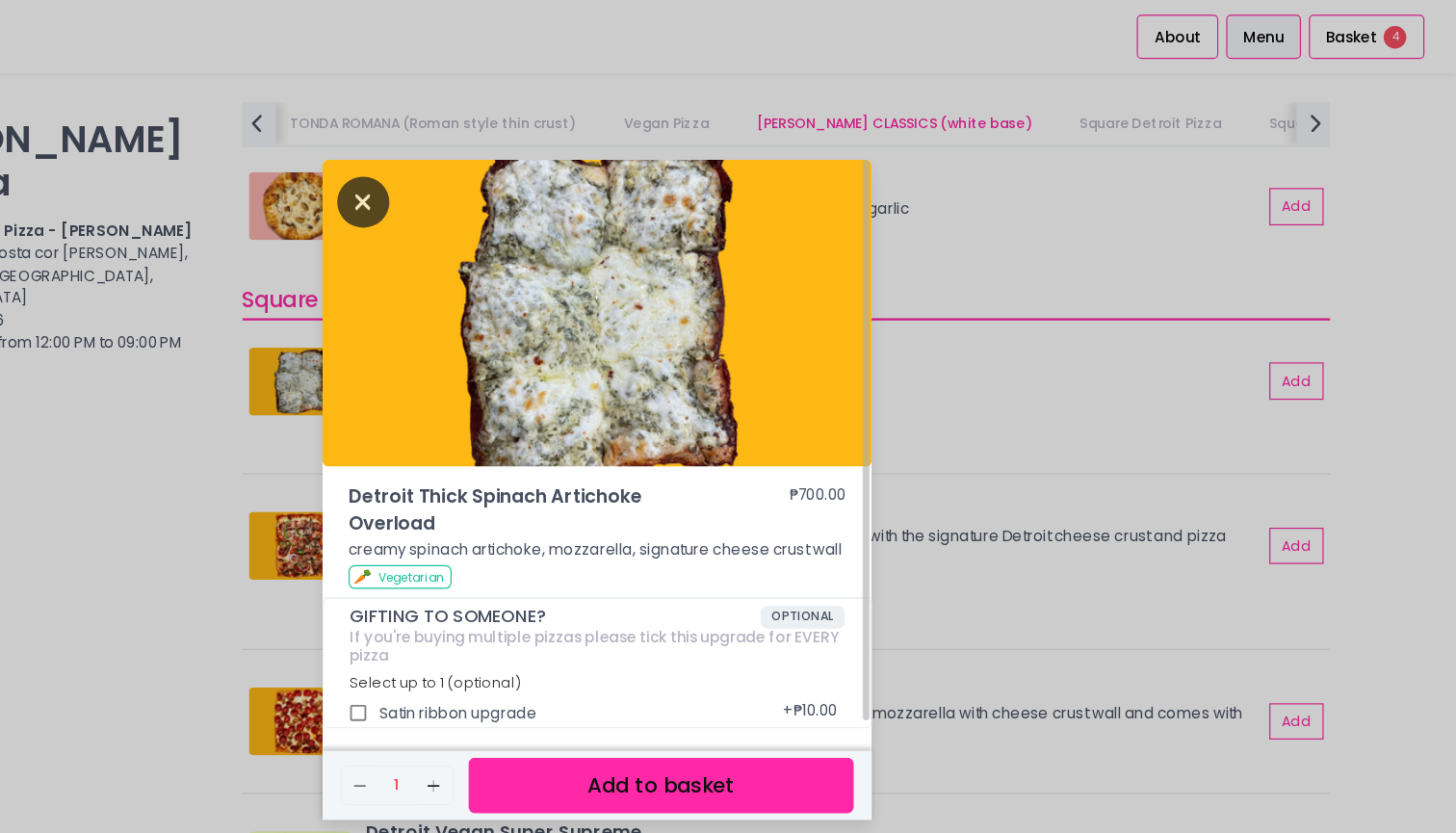
click at [505, 165] on icon "Close" at bounding box center [527, 172] width 44 height 43
